Goal: Transaction & Acquisition: Purchase product/service

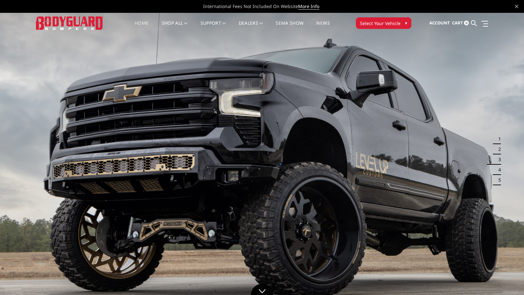
click at [380, 23] on span "Select Your Vehicle" at bounding box center [380, 23] width 40 height 7
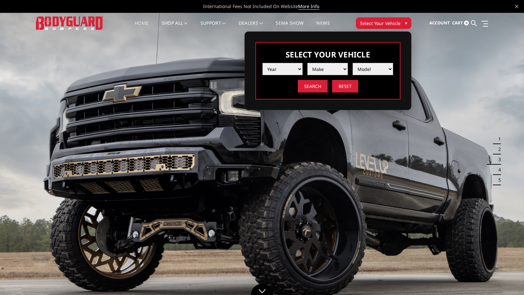
click at [262, 63] on select "Year 2025 2024 2023 2022 2021 2020 2019 2018 2017 2016 2015 2014 2013 2012 2011…" at bounding box center [282, 69] width 40 height 12
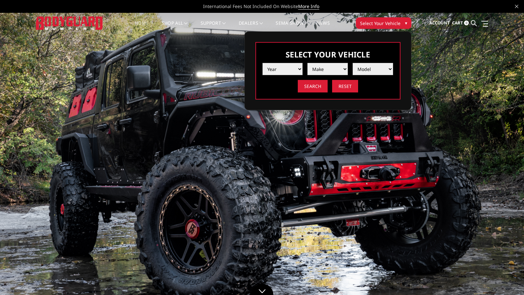
select select "yr_2003"
click option "2003" at bounding box center [0, 0] width 0 height 0
click at [307, 63] on select "Make Chevrolet Ford GMC Ram" at bounding box center [327, 69] width 40 height 12
select select "mk_ram"
click option "Ram" at bounding box center [0, 0] width 0 height 0
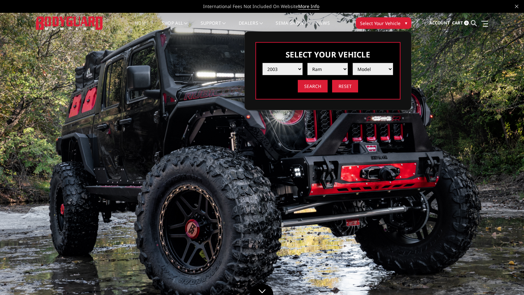
click at [352, 63] on select "Model 1500 5-Lug 2500 / 3500" at bounding box center [372, 69] width 40 height 12
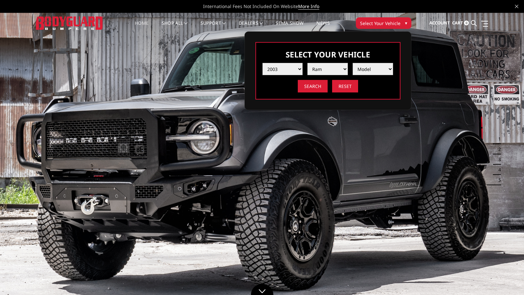
select select "md_1500-5-lug"
click option "1500 5-Lug" at bounding box center [0, 0] width 0 height 0
click at [316, 89] on input "Search" at bounding box center [313, 86] width 30 height 13
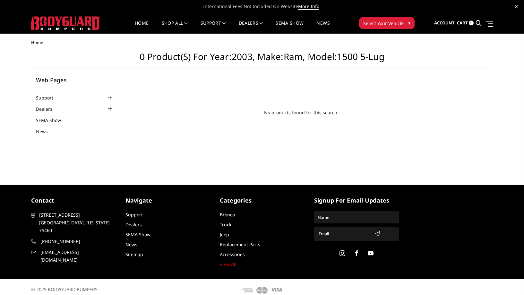
click at [409, 23] on span "▾" at bounding box center [409, 23] width 2 height 7
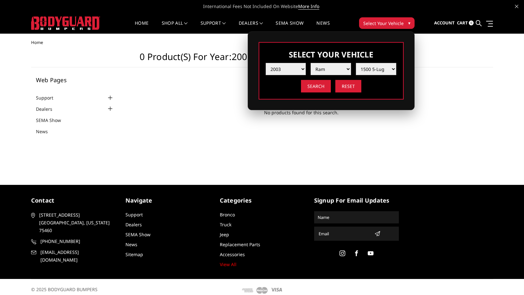
click at [356, 63] on select "Model 1500 5-Lug 2500 / 3500" at bounding box center [376, 69] width 40 height 12
select select "-1"
click option "Model" at bounding box center [0, 0] width 0 height 0
click at [356, 63] on select "Model 1500 5-Lug 2500 / 3500" at bounding box center [376, 69] width 40 height 12
click at [183, 93] on main "No products found for this search." at bounding box center [301, 109] width 365 height 65
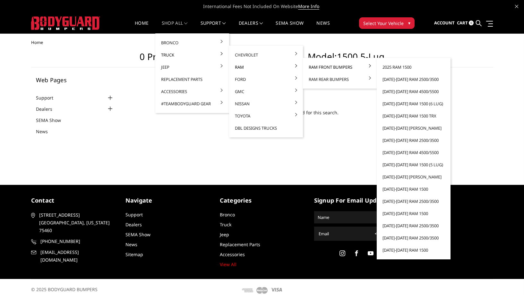
click at [322, 67] on link "Ram Front Bumpers" at bounding box center [339, 67] width 69 height 12
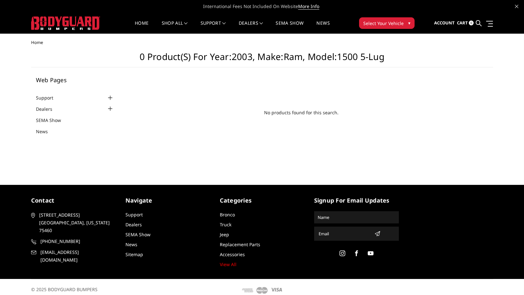
scroll to position [6, 0]
